Goal: Check status: Check status

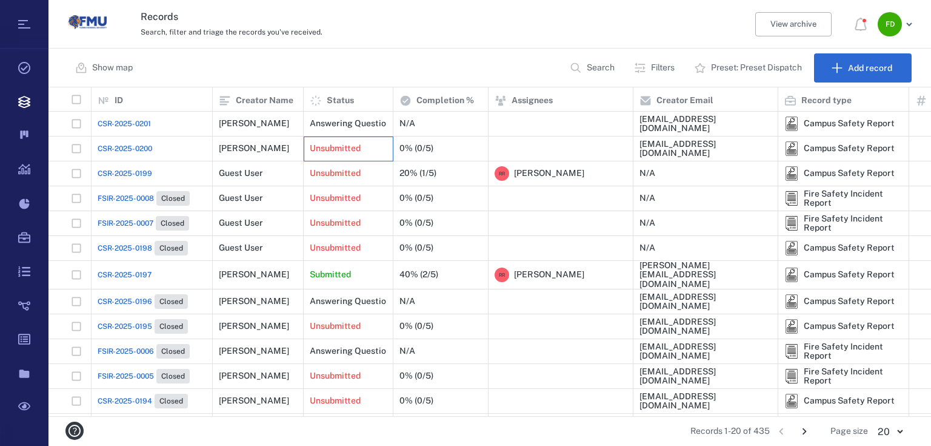
click at [386, 145] on div "Unsubmitted" at bounding box center [349, 148] width 90 height 25
click at [372, 167] on div "Unsubmitted" at bounding box center [348, 173] width 77 height 24
click at [434, 171] on div "20% (1/5)" at bounding box center [417, 173] width 37 height 9
click at [152, 168] on span "CSR-2025-0199" at bounding box center [125, 173] width 55 height 11
click at [261, 170] on div "Guest User" at bounding box center [241, 173] width 44 height 9
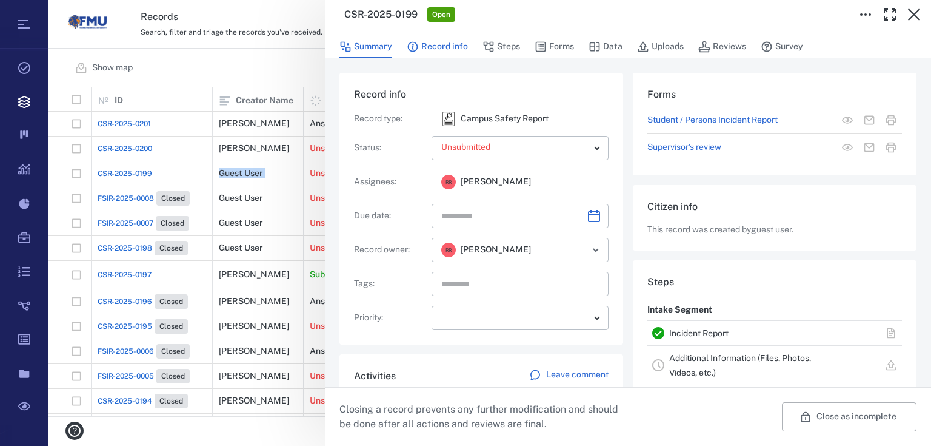
click at [435, 43] on button "Record info" at bounding box center [437, 46] width 61 height 23
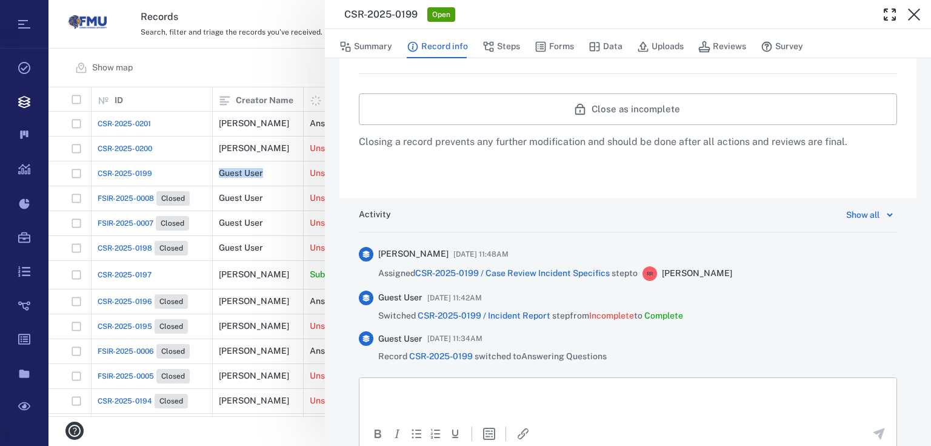
scroll to position [585, 0]
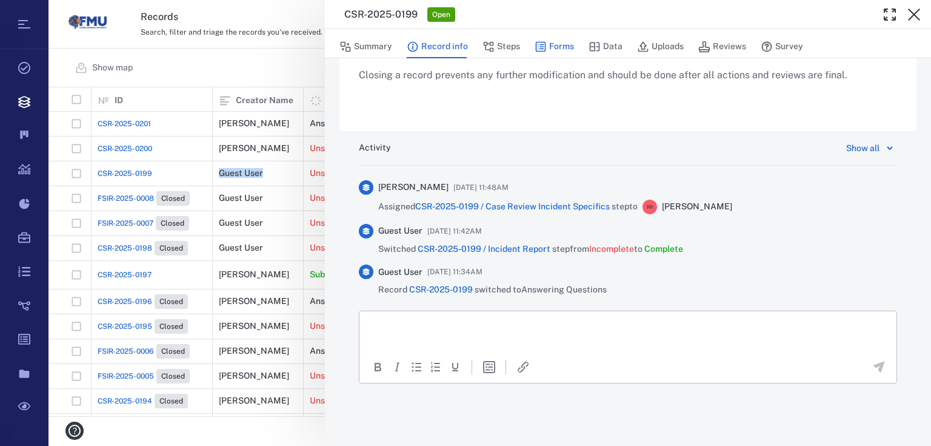
click at [545, 44] on icon "button" at bounding box center [541, 47] width 12 height 12
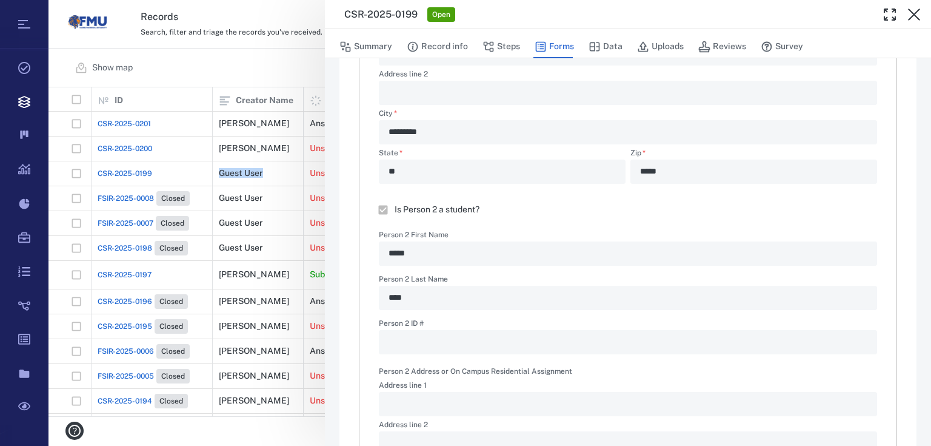
type textarea "*"
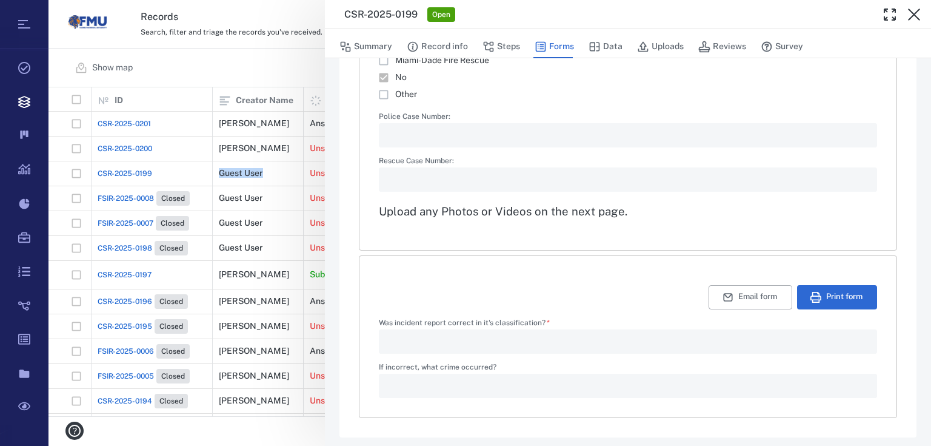
scroll to position [1921, 0]
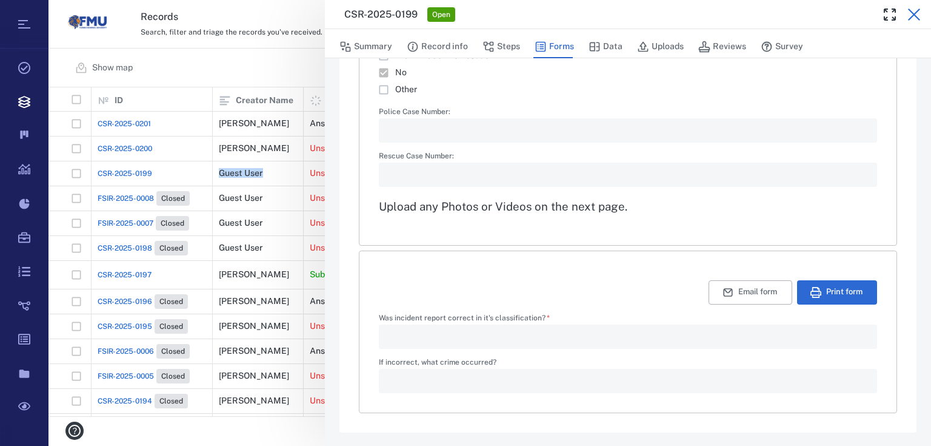
click at [912, 22] on button "button" at bounding box center [914, 14] width 24 height 24
